Goal: Information Seeking & Learning: Learn about a topic

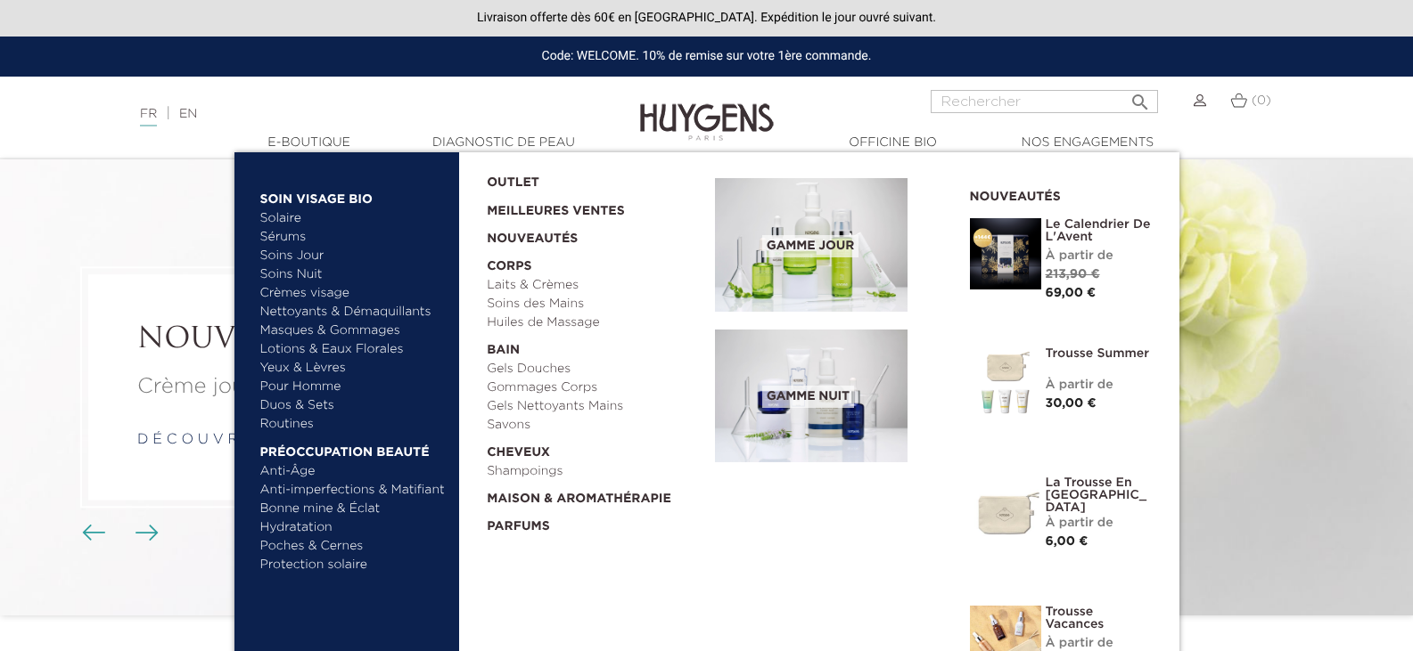
click at [311, 291] on link "Crèmes visage" at bounding box center [353, 293] width 186 height 19
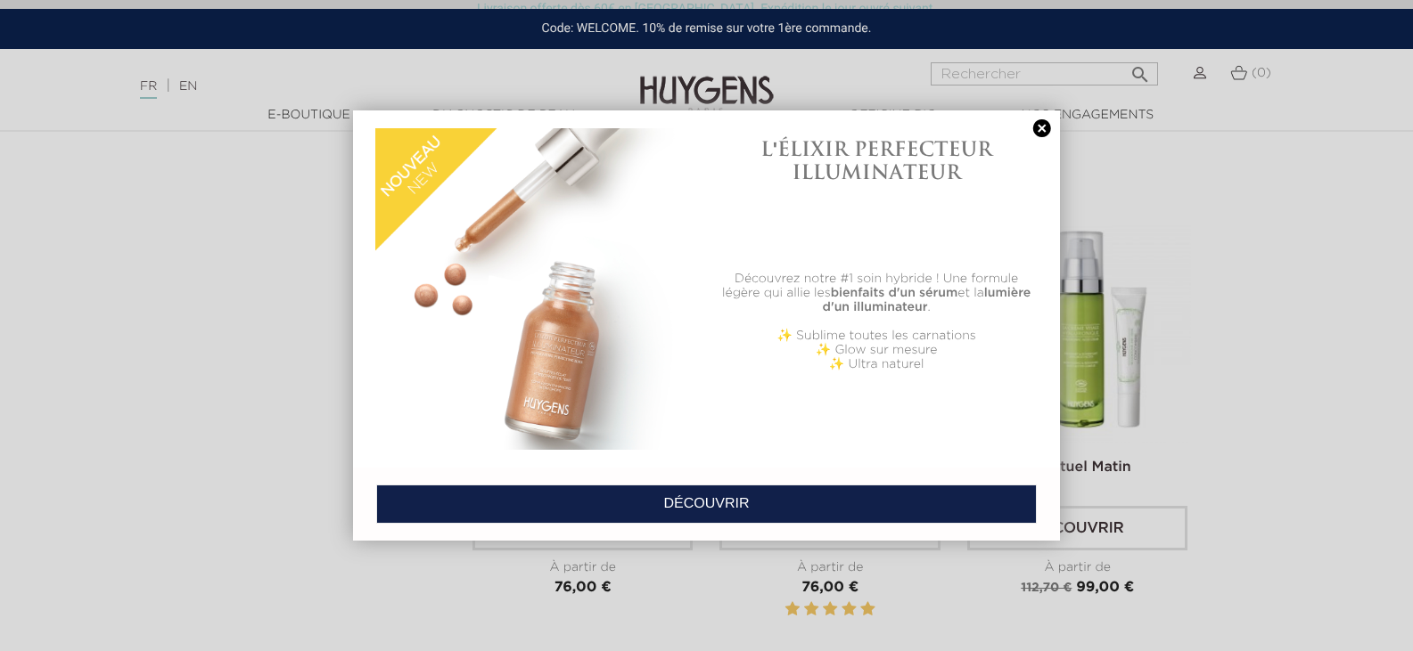
scroll to position [1889, 0]
click at [1040, 127] on link at bounding box center [1041, 128] width 25 height 19
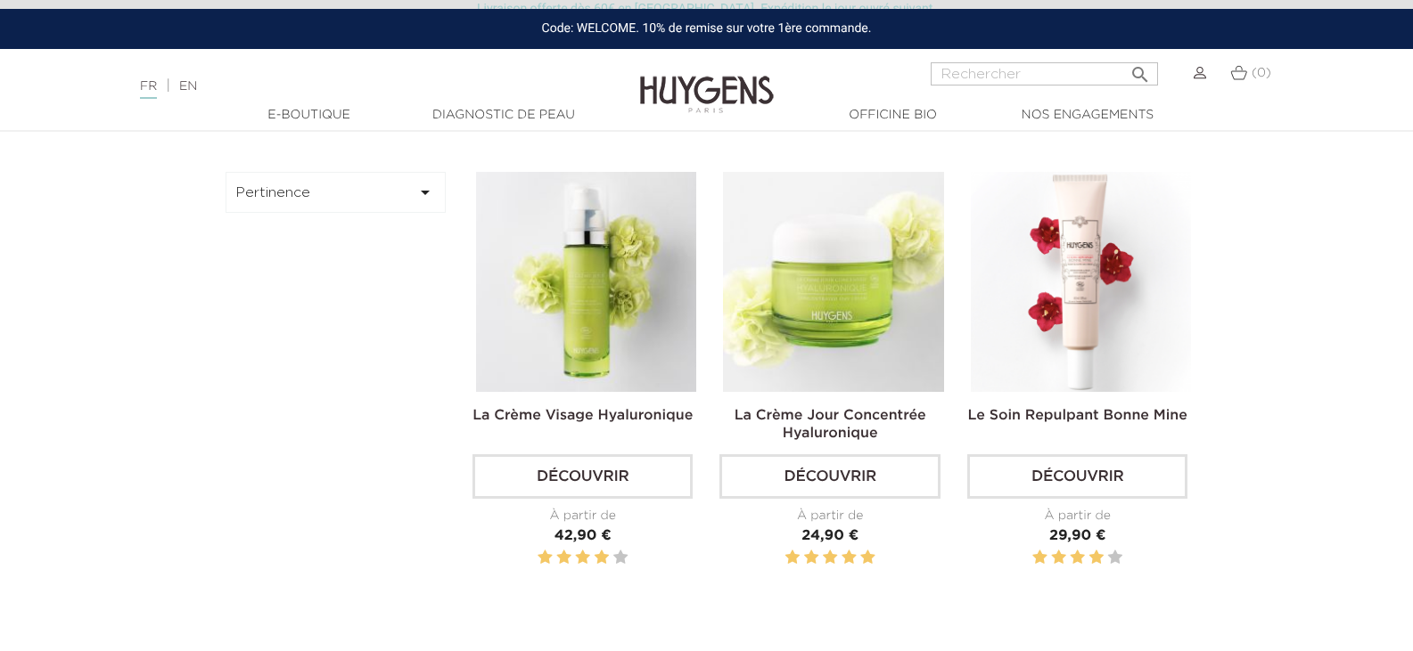
scroll to position [499, 0]
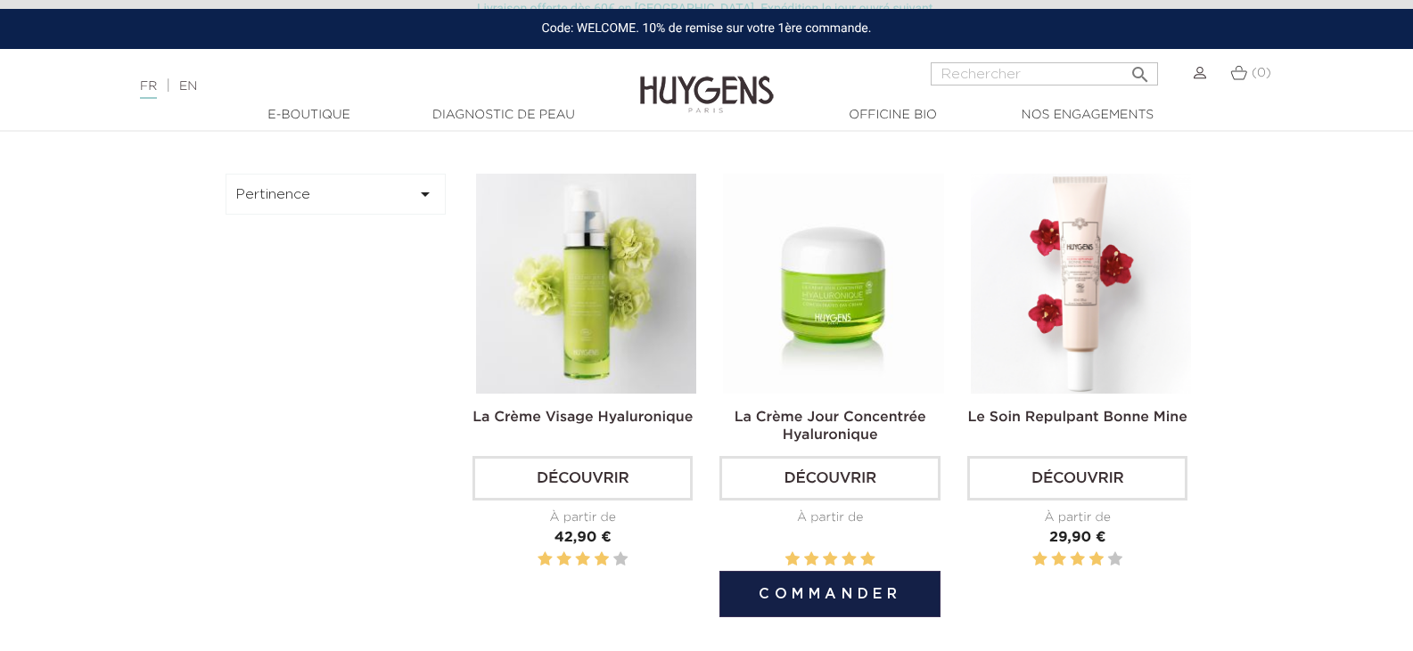
click at [866, 411] on link "La Crème Jour Concentrée Hyaluronique" at bounding box center [830, 427] width 192 height 32
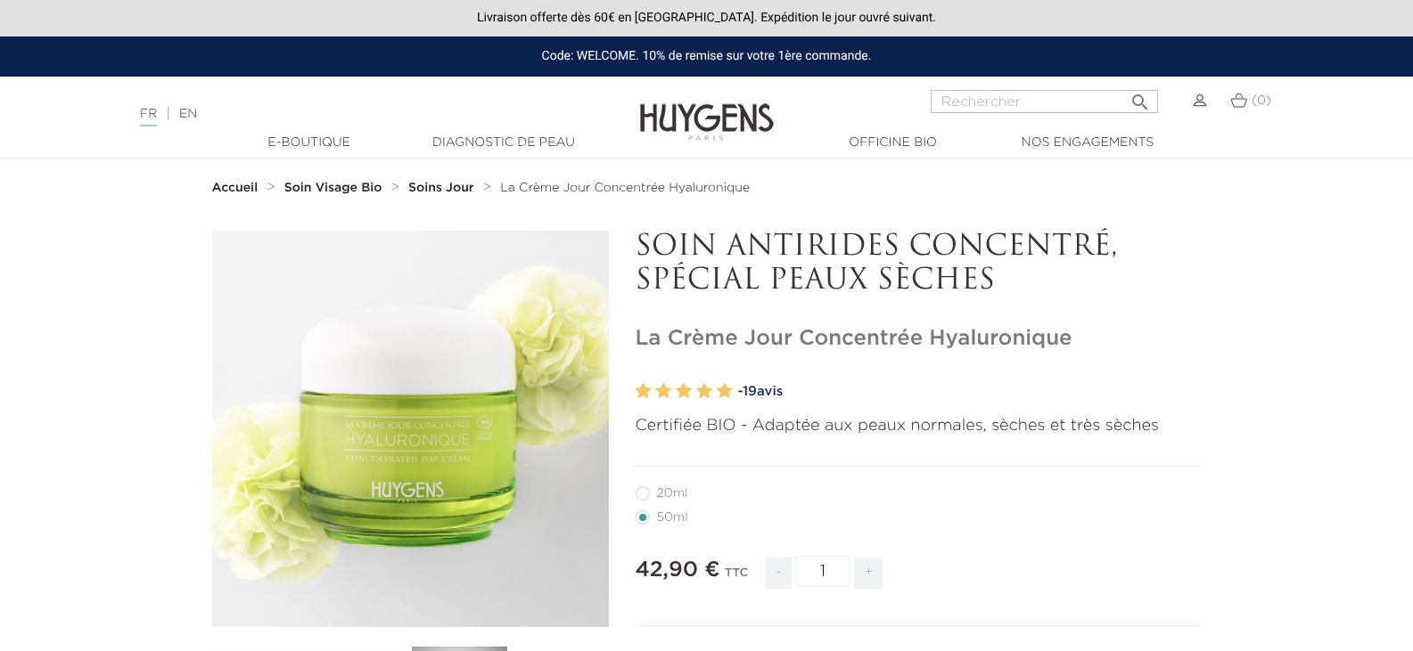
click at [672, 493] on label27"] "20ml" at bounding box center [672, 494] width 74 height 14
radio input "true"
click at [772, 386] on link "- 19 avis" at bounding box center [969, 392] width 463 height 27
radio input "true"
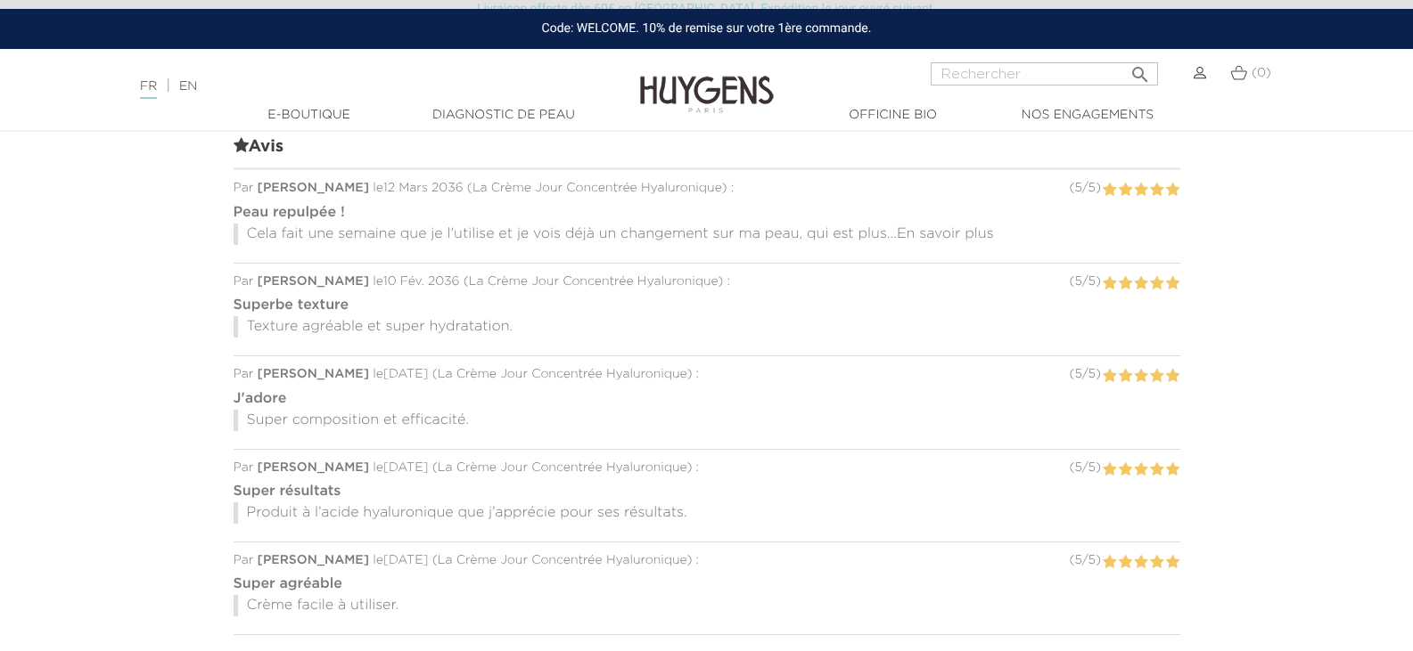
scroll to position [1369, 0]
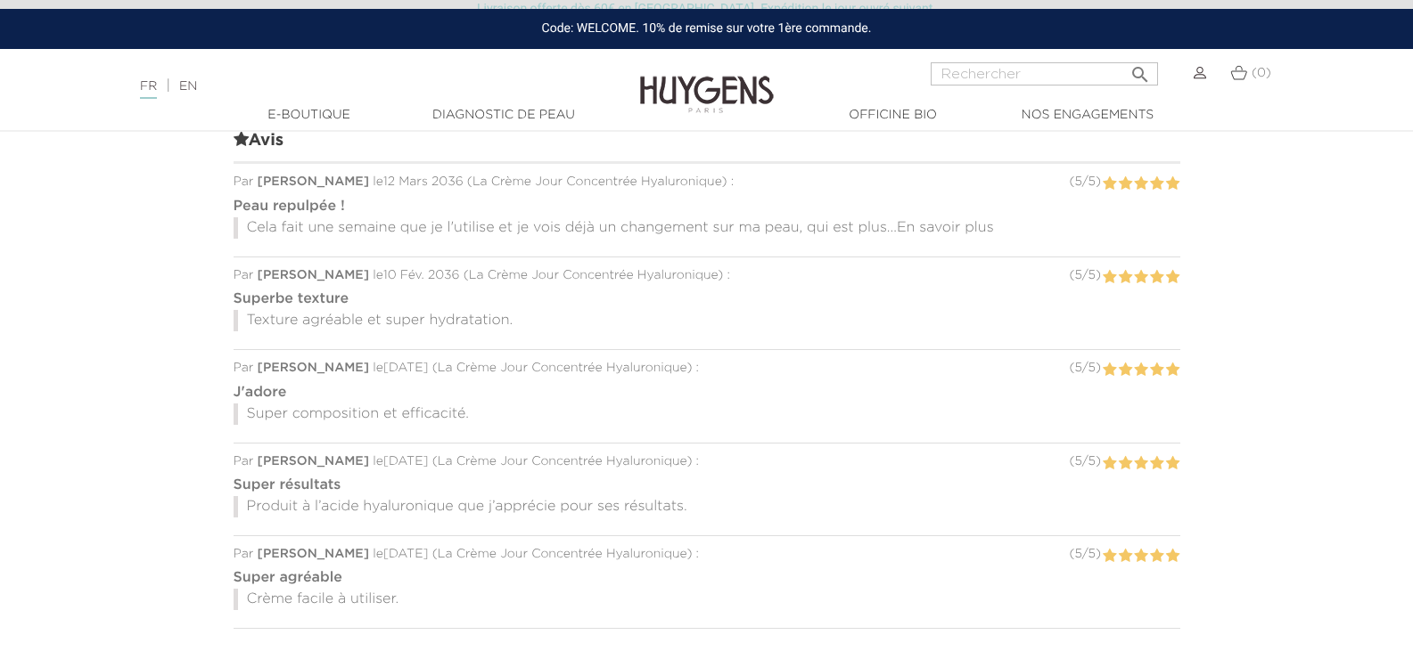
click at [922, 225] on span "En savoir plus" at bounding box center [945, 228] width 97 height 14
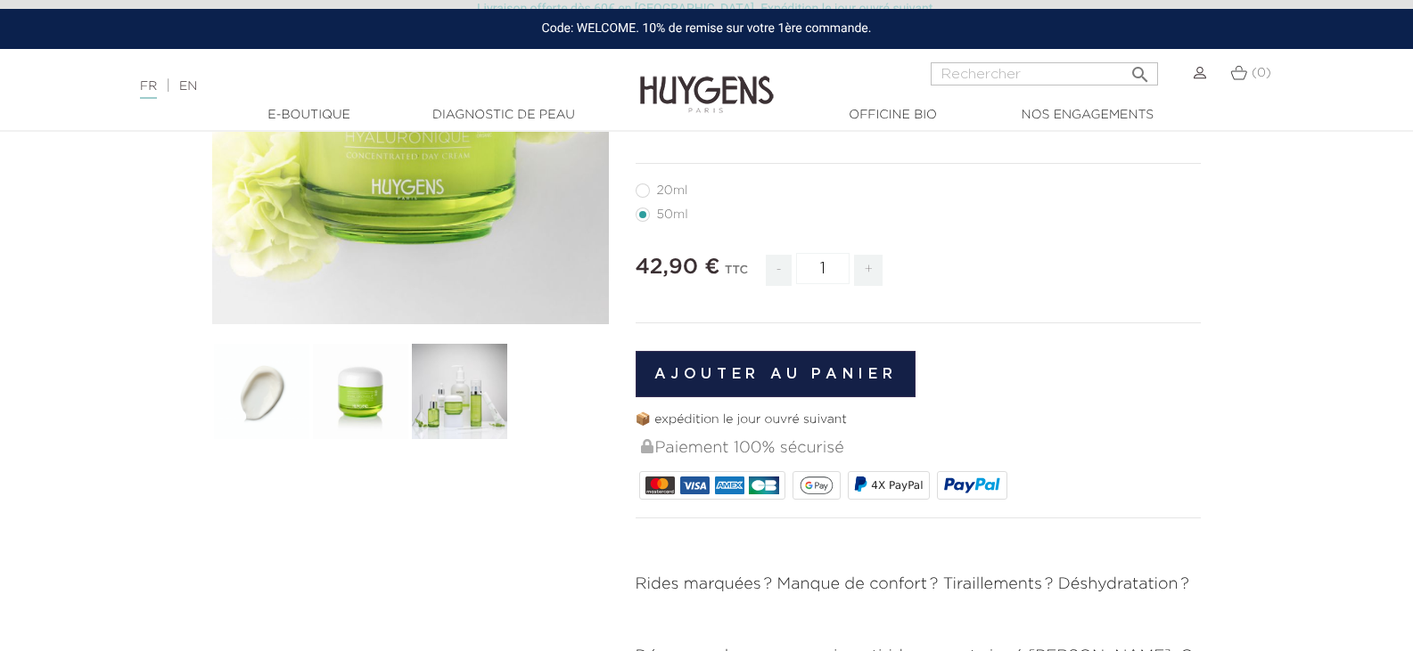
scroll to position [297, 0]
